Goal: Task Accomplishment & Management: Manage account settings

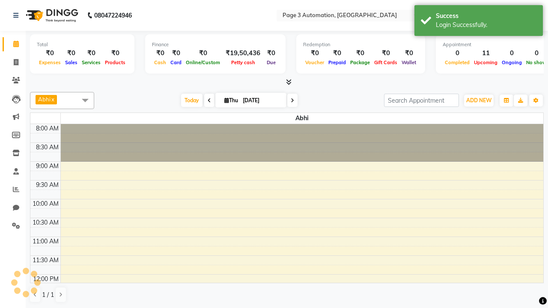
select select "en"
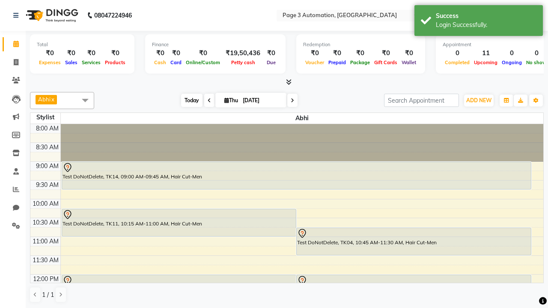
click at [187, 100] on span "Today" at bounding box center [191, 100] width 21 height 13
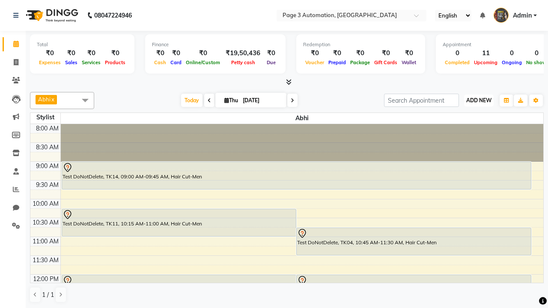
click at [478, 100] on span "ADD NEW" at bounding box center [478, 100] width 25 height 6
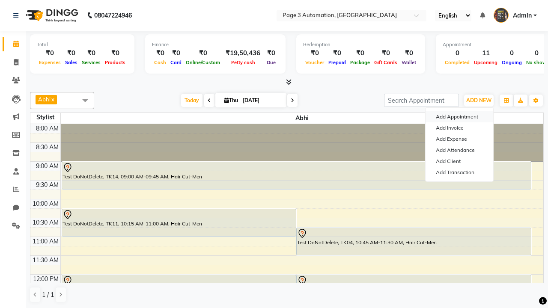
click at [459, 117] on button "Add Appointment" at bounding box center [459, 116] width 68 height 11
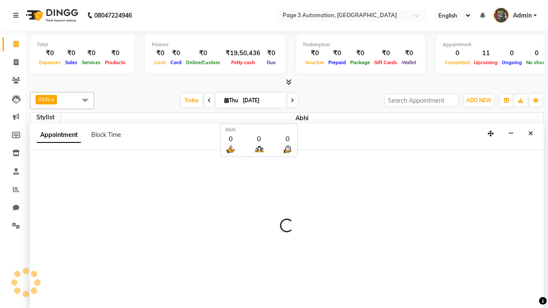
select select "tentative"
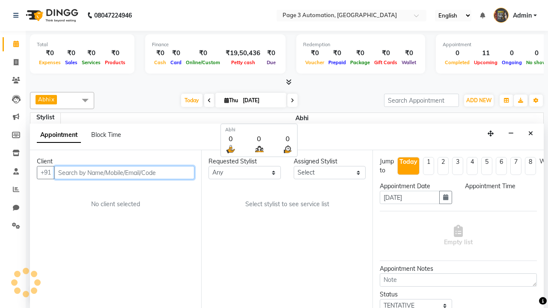
select select "540"
type input "8192346578"
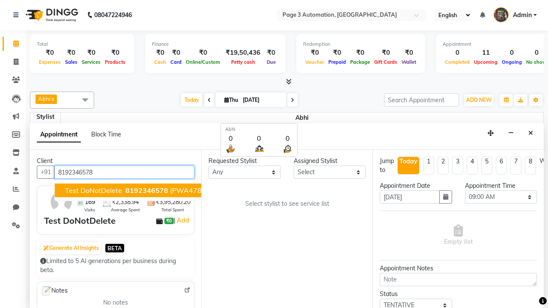
click at [125, 190] on span "8192346578" at bounding box center [146, 190] width 43 height 9
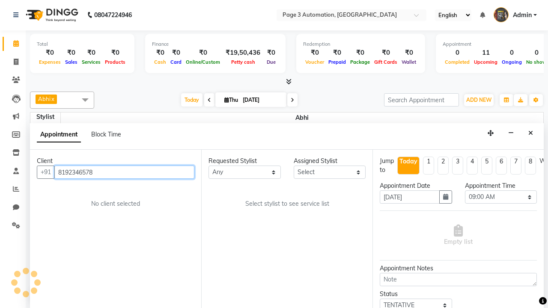
select select "711"
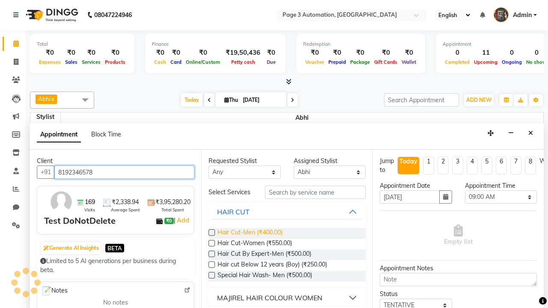
type input "8192346578"
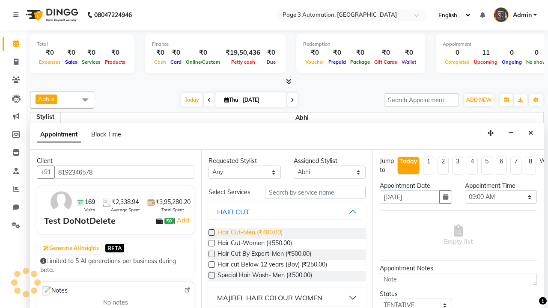
click at [249, 233] on span "Hair Cut-Men (₹400.00)" at bounding box center [249, 233] width 65 height 11
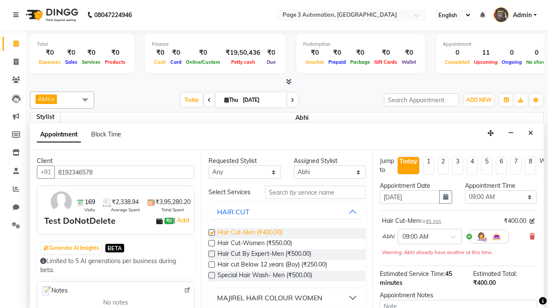
checkbox input "false"
select select "945"
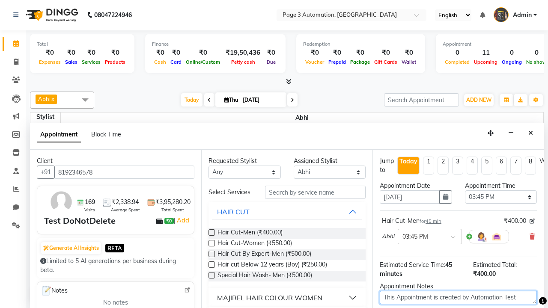
type textarea "This Appointment is created by Automation Test"
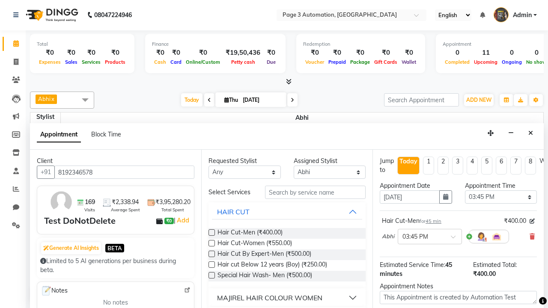
checkbox input "false"
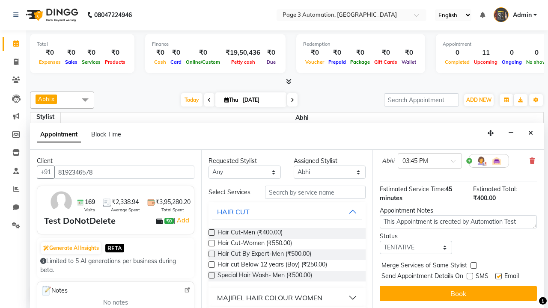
click at [498, 276] on label at bounding box center [498, 276] width 6 height 6
click at [498, 276] on input "checkbox" at bounding box center [498, 277] width 6 height 6
checkbox input "false"
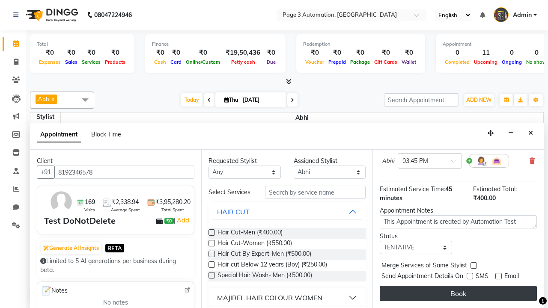
click at [458, 293] on button "Book" at bounding box center [457, 293] width 157 height 15
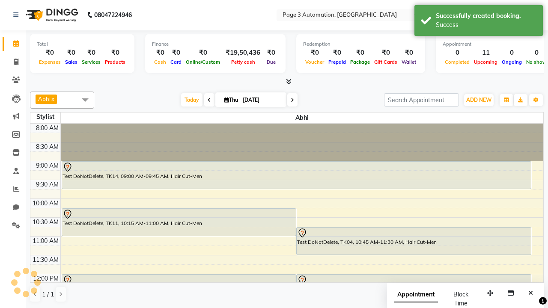
scroll to position [0, 0]
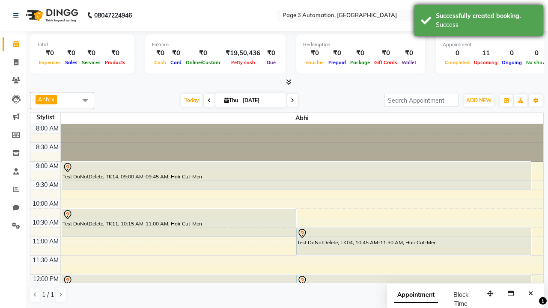
click at [478, 22] on div "Success" at bounding box center [485, 25] width 101 height 9
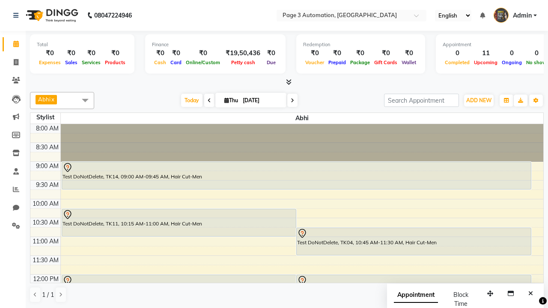
click at [85, 100] on span at bounding box center [85, 100] width 17 height 16
click at [0, 0] on div "Select All" at bounding box center [0, 0] width 0 height 0
checkbox input "true"
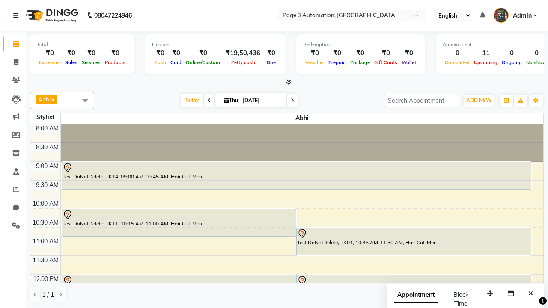
checkbox input "true"
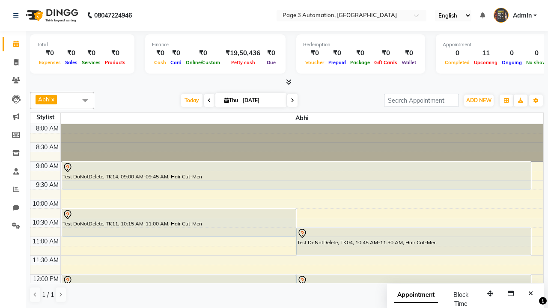
checkbox input "true"
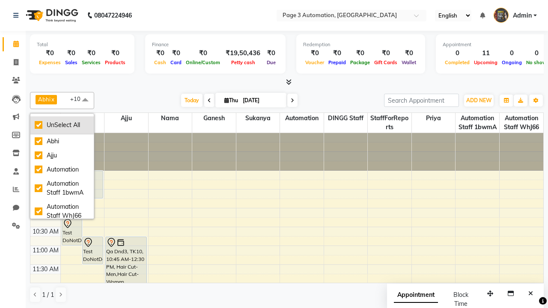
click at [62, 125] on div "UnSelect All" at bounding box center [62, 125] width 55 height 9
checkbox input "false"
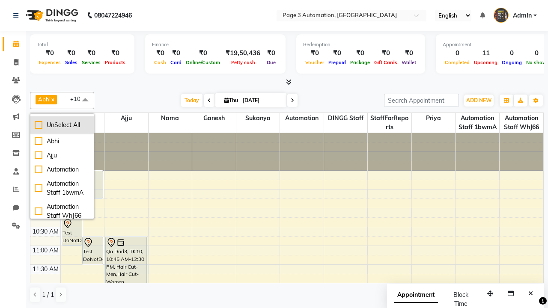
checkbox input "false"
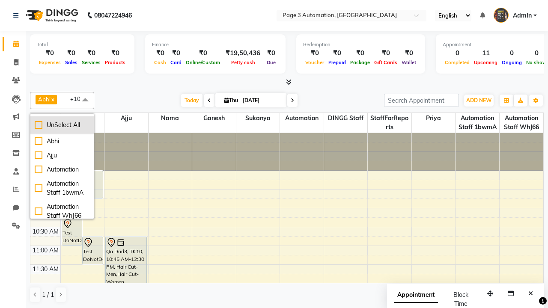
checkbox input "false"
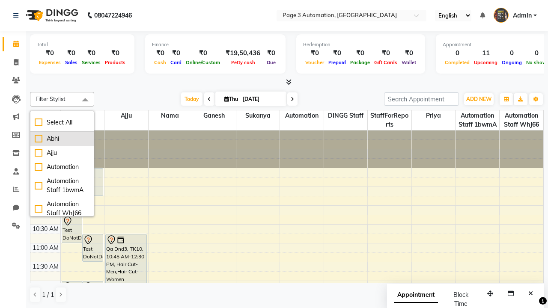
click at [62, 139] on div "Abhi" at bounding box center [62, 138] width 55 height 9
checkbox input "true"
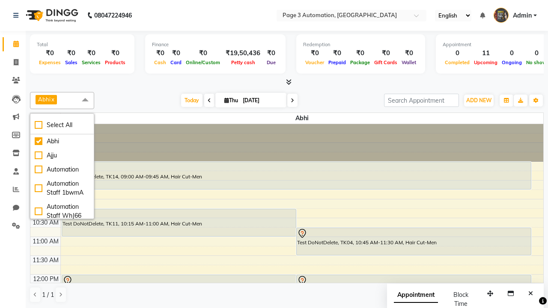
click at [85, 100] on span at bounding box center [85, 100] width 17 height 16
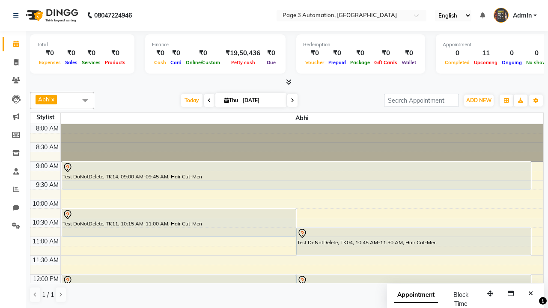
select select "7"
